Goal: Information Seeking & Learning: Find specific fact

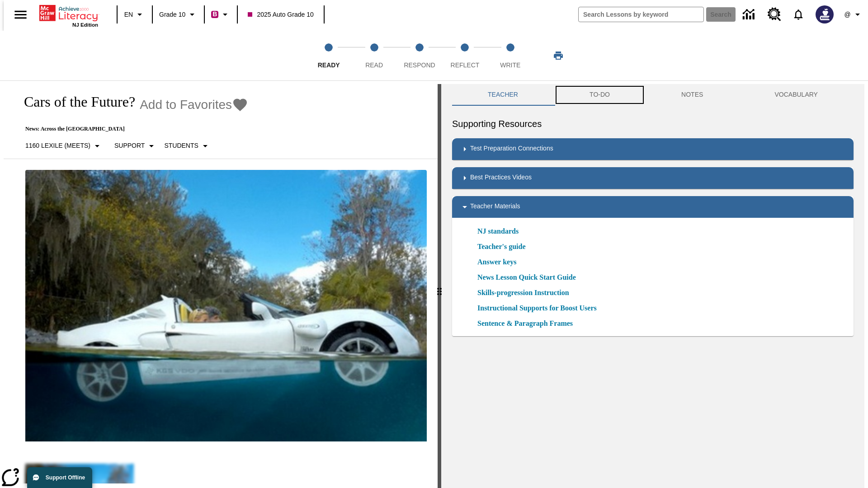
click at [599, 95] on button "TO-DO" at bounding box center [600, 95] width 92 height 22
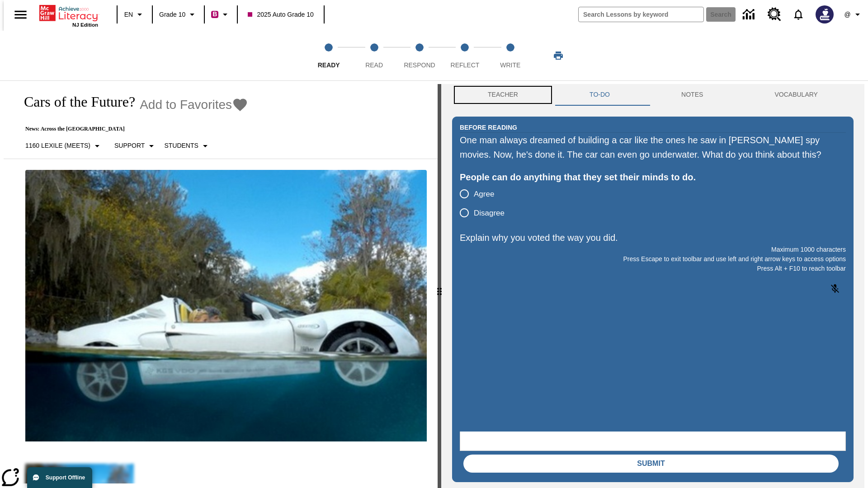
scroll to position [0, 0]
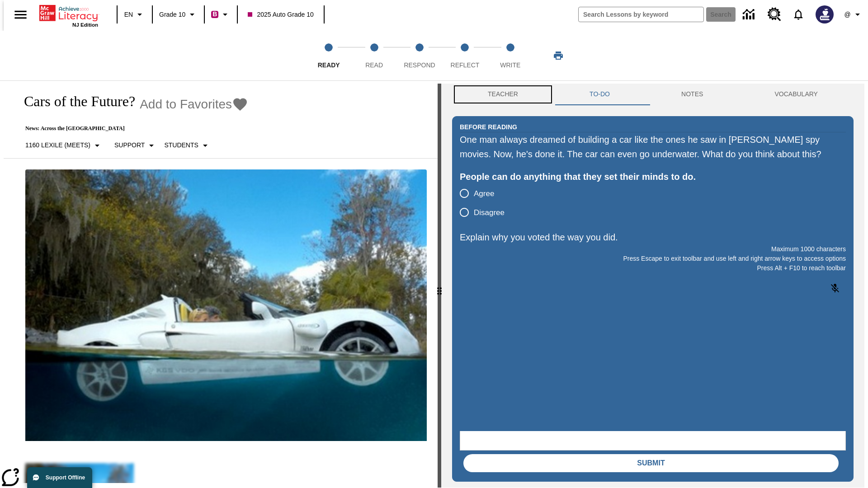
click at [500, 95] on button "Teacher" at bounding box center [503, 95] width 102 height 22
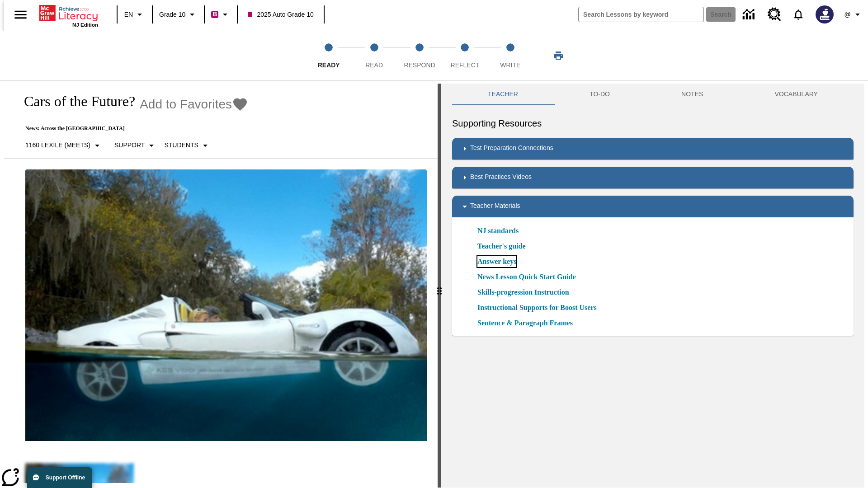
click at [496, 262] on link "Answer keys" at bounding box center [496, 261] width 39 height 11
click at [374, 56] on span "Read" at bounding box center [374, 61] width 18 height 16
